Goal: Check status: Check status

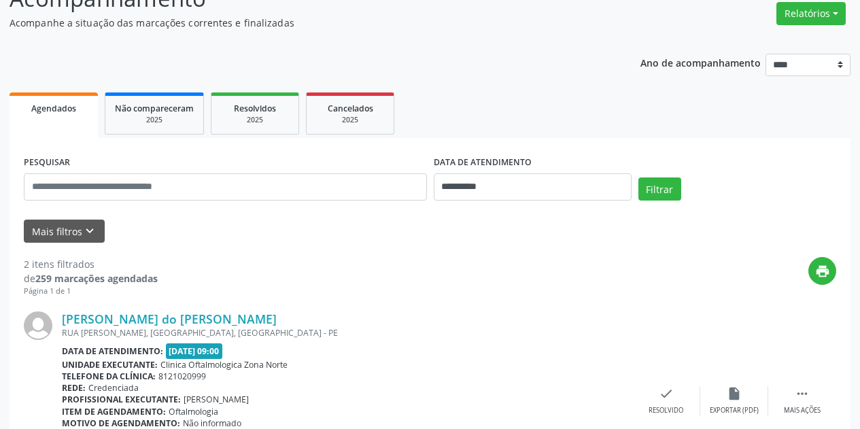
scroll to position [136, 0]
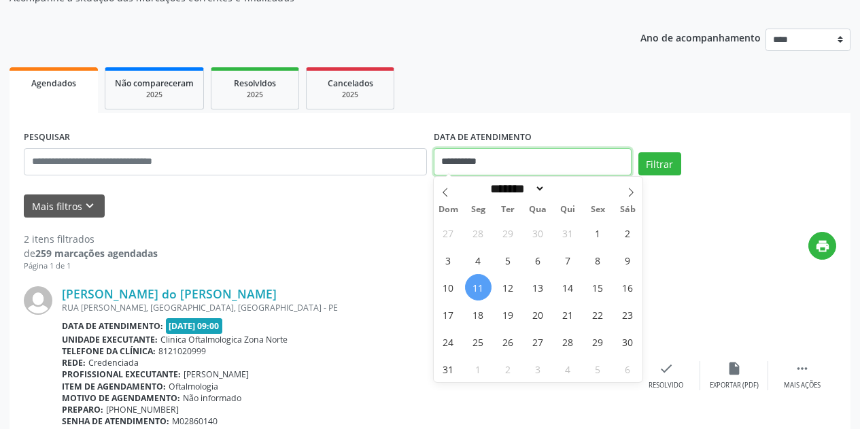
click at [568, 166] on input "**********" at bounding box center [533, 161] width 198 height 27
click at [483, 286] on span "11" at bounding box center [478, 287] width 27 height 27
type input "**********"
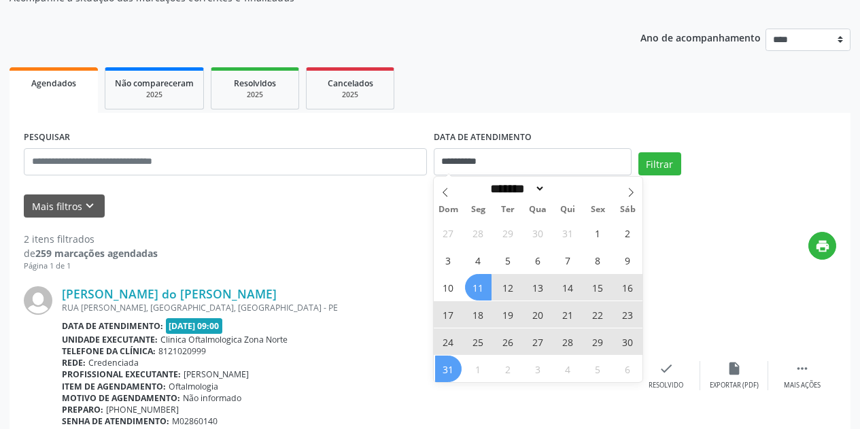
click at [450, 369] on span "31" at bounding box center [448, 369] width 27 height 27
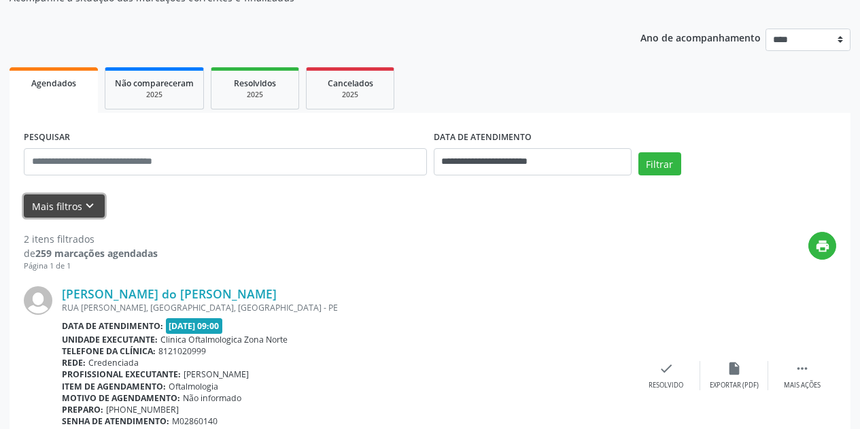
click at [96, 210] on button "Mais filtros keyboard_arrow_down" at bounding box center [64, 207] width 81 height 24
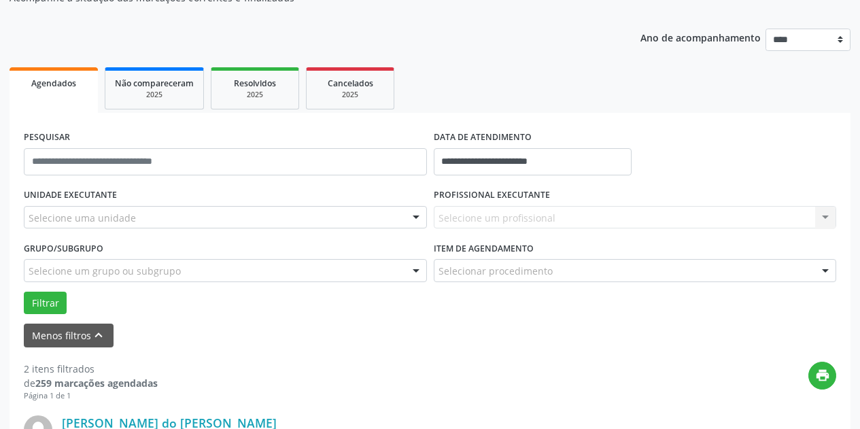
click at [161, 212] on div "Selecione uma unidade" at bounding box center [225, 217] width 403 height 23
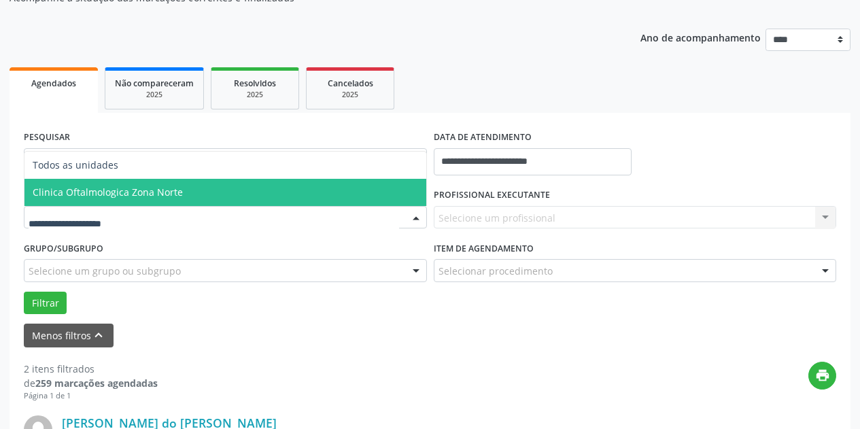
click at [202, 199] on span "Clinica Oftalmologica Zona Norte" at bounding box center [225, 192] width 402 height 27
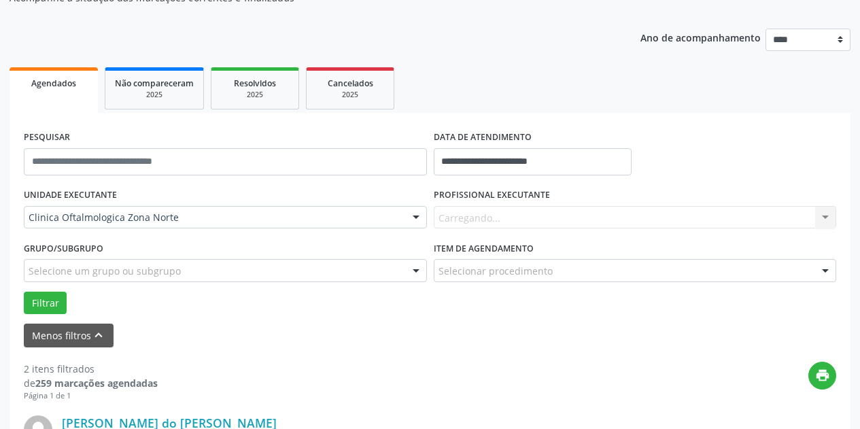
click at [505, 218] on div "Carregando... Nenhum resultado encontrado para: " " Não há nenhuma opção para s…" at bounding box center [635, 217] width 403 height 23
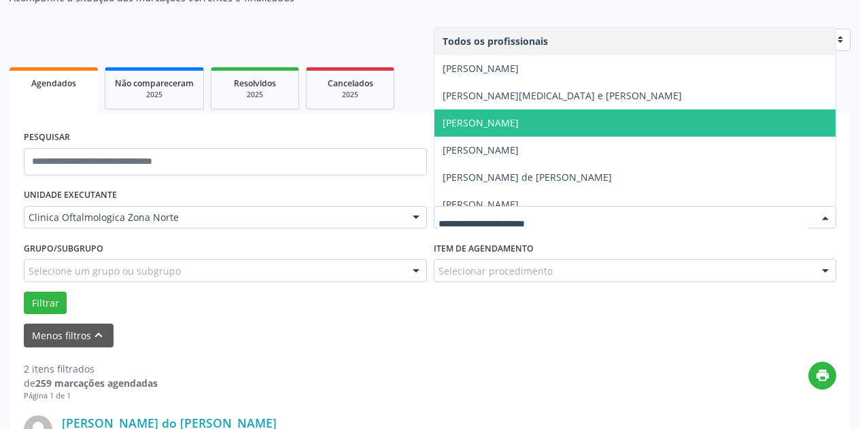
click at [519, 122] on span "[PERSON_NAME]" at bounding box center [481, 122] width 76 height 13
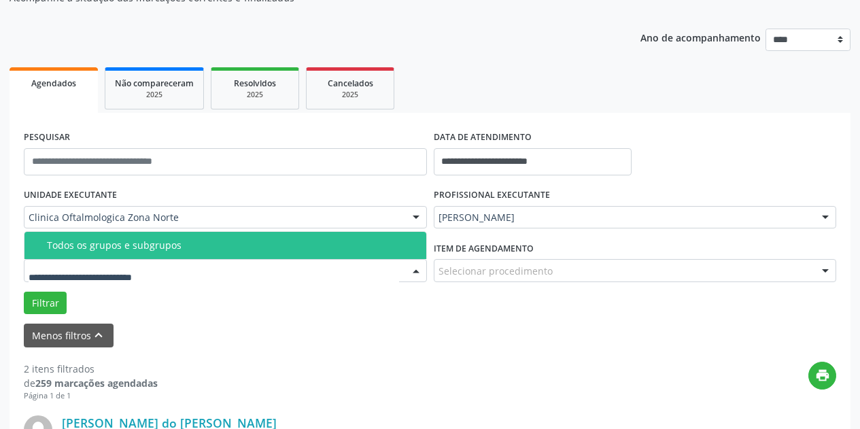
click at [271, 266] on div at bounding box center [225, 270] width 403 height 23
click at [275, 249] on div "Todos os grupos e subgrupos" at bounding box center [232, 245] width 371 height 11
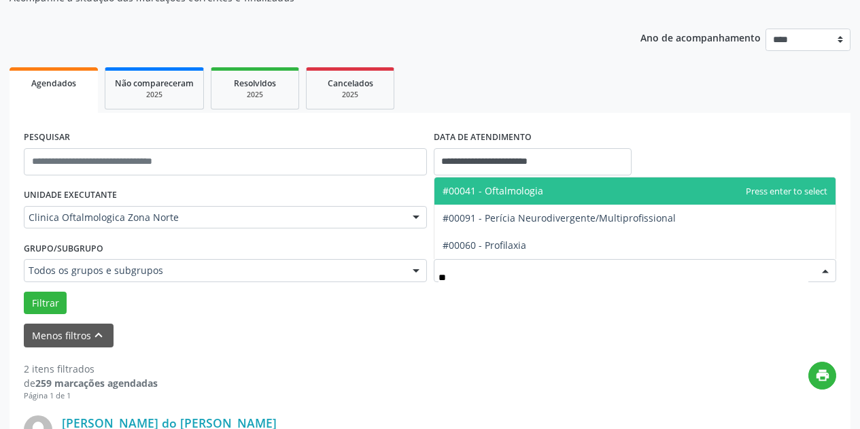
type input "***"
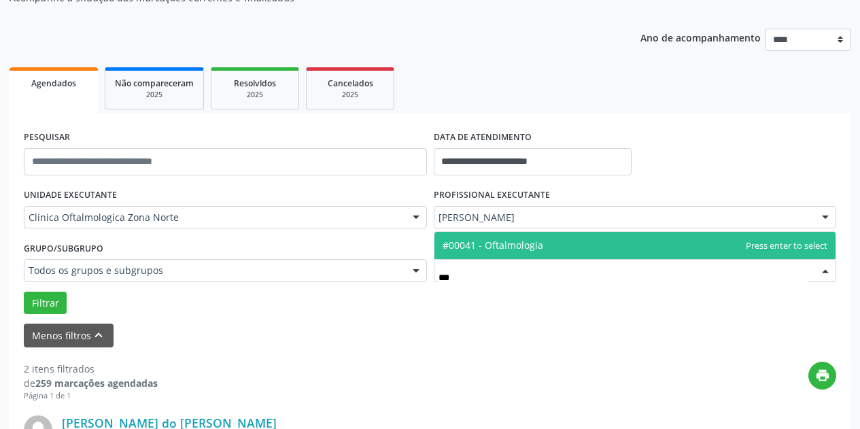
click at [499, 248] on span "#00041 - Oftalmologia" at bounding box center [493, 245] width 101 height 13
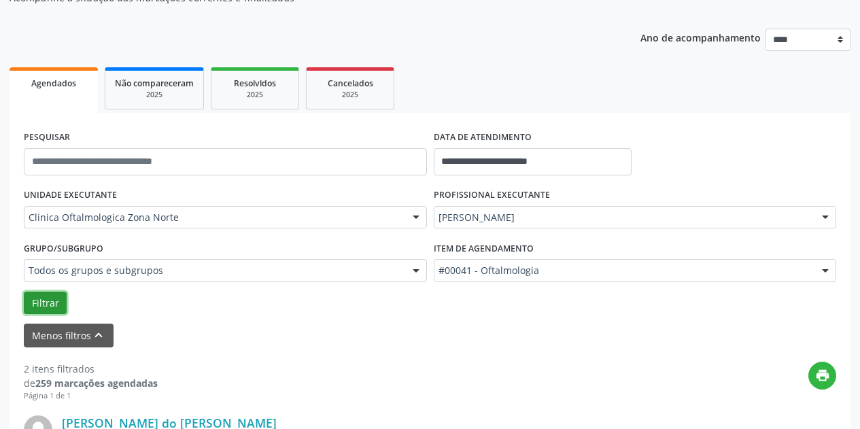
click at [51, 297] on button "Filtrar" at bounding box center [45, 303] width 43 height 23
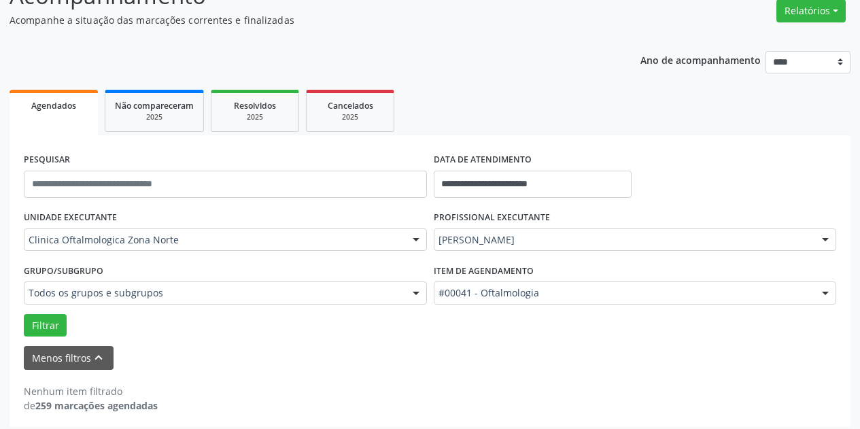
scroll to position [121, 0]
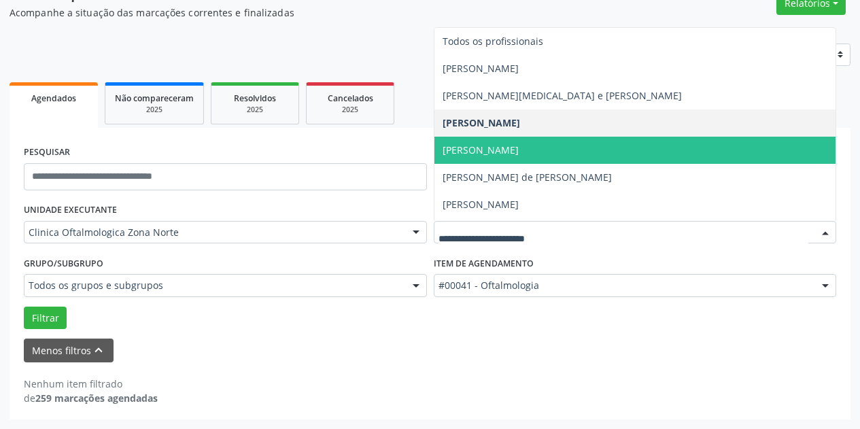
click at [641, 144] on span "[PERSON_NAME]" at bounding box center [636, 150] width 402 height 27
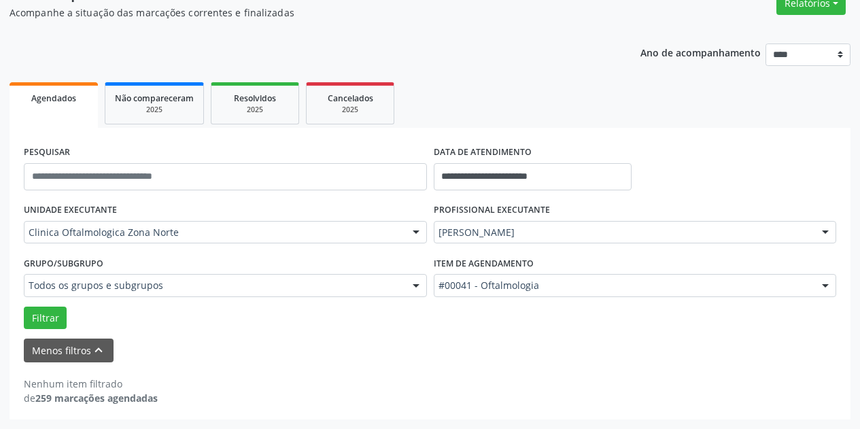
click at [19, 314] on div "**********" at bounding box center [430, 274] width 841 height 292
click at [44, 314] on button "Filtrar" at bounding box center [45, 318] width 43 height 23
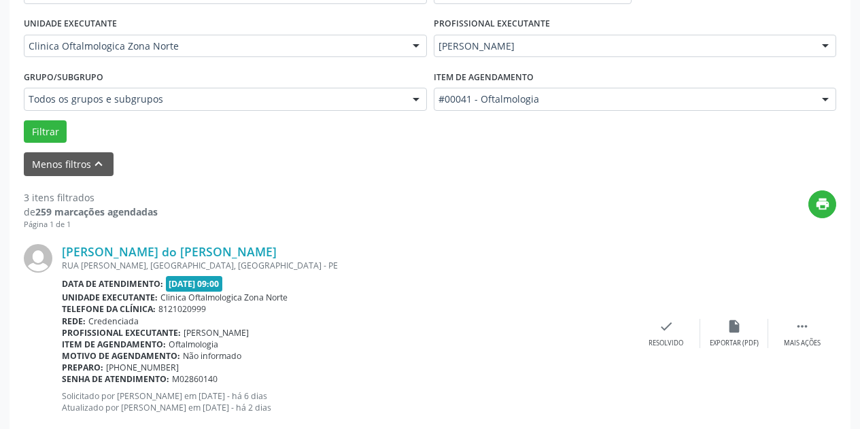
scroll to position [0, 0]
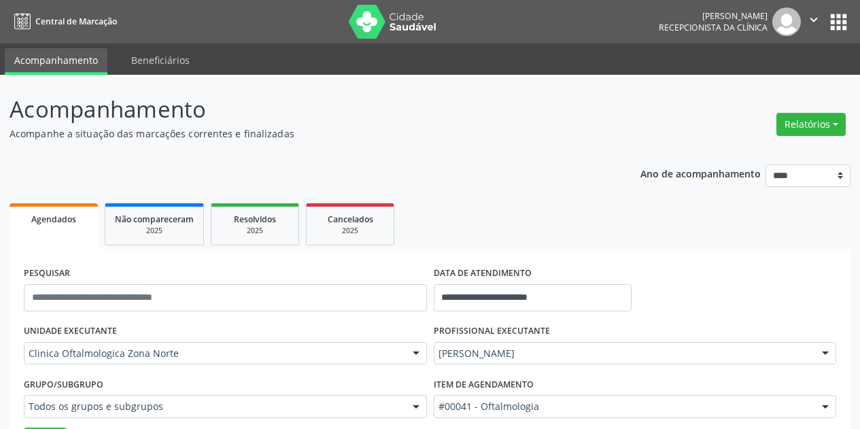
click at [782, 19] on icon "" at bounding box center [814, 19] width 15 height 15
click at [754, 82] on link "Sair" at bounding box center [780, 82] width 94 height 19
